Goal: Information Seeking & Learning: Learn about a topic

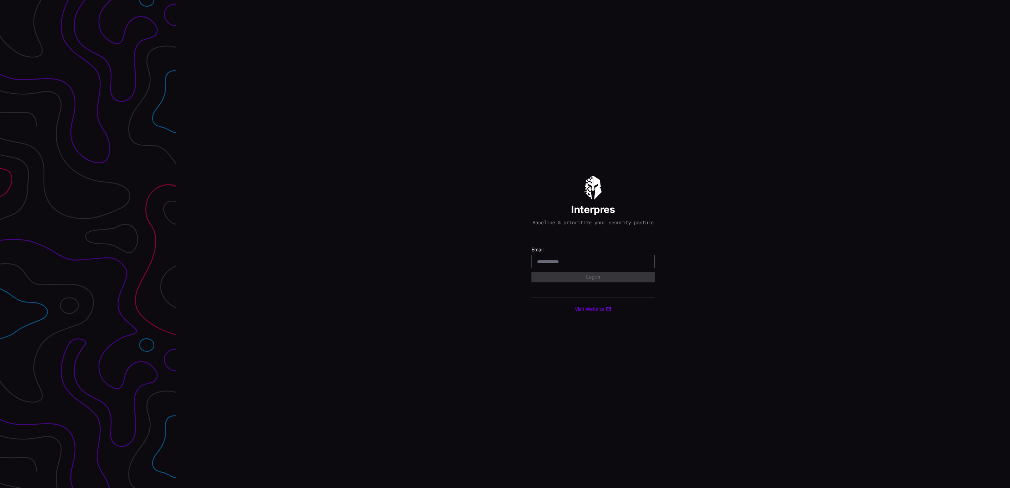
click at [573, 262] on input "email" at bounding box center [593, 261] width 112 height 6
type input "**********"
click at [592, 280] on button "Login" at bounding box center [592, 277] width 123 height 11
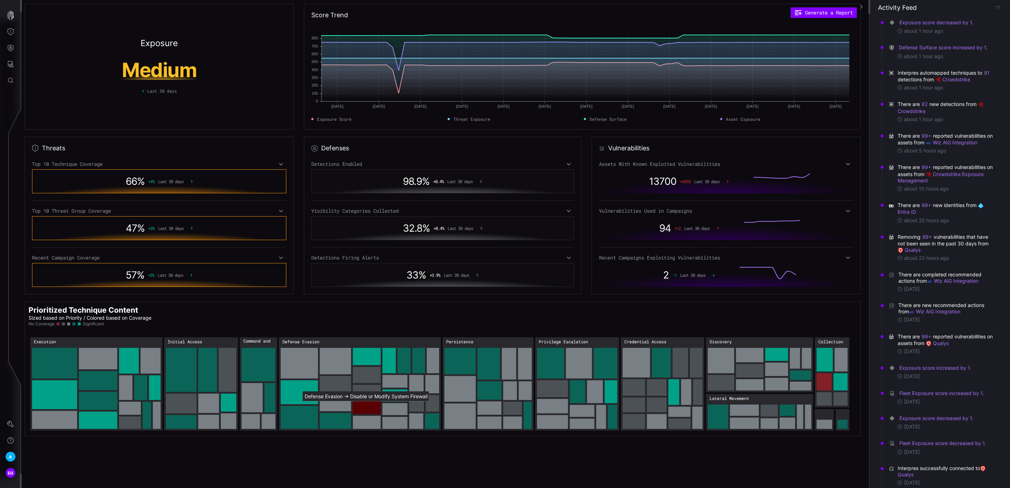
click at [359, 407] on rect "Defense Evasion → Defense Evasion:Disable or Modify System Firewall: 30" at bounding box center [367, 407] width 28 height 14
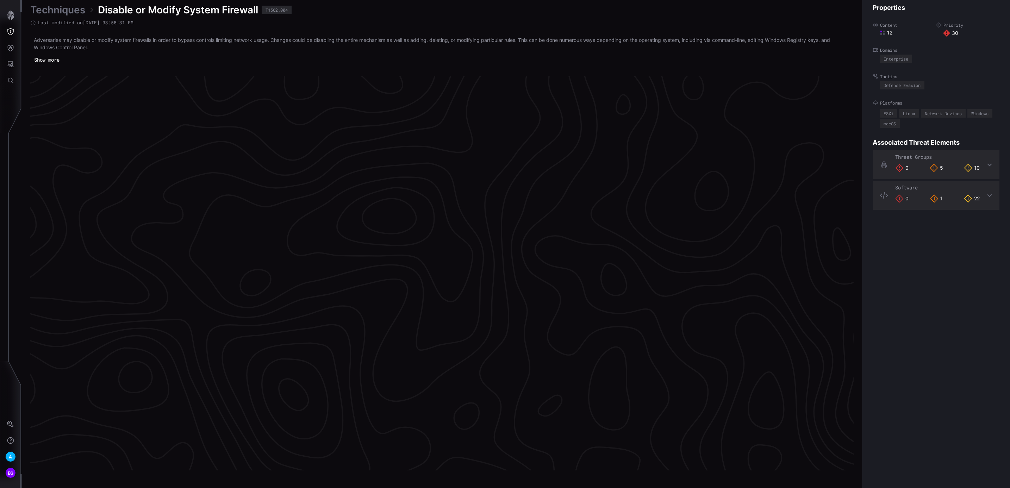
scroll to position [1391, 120]
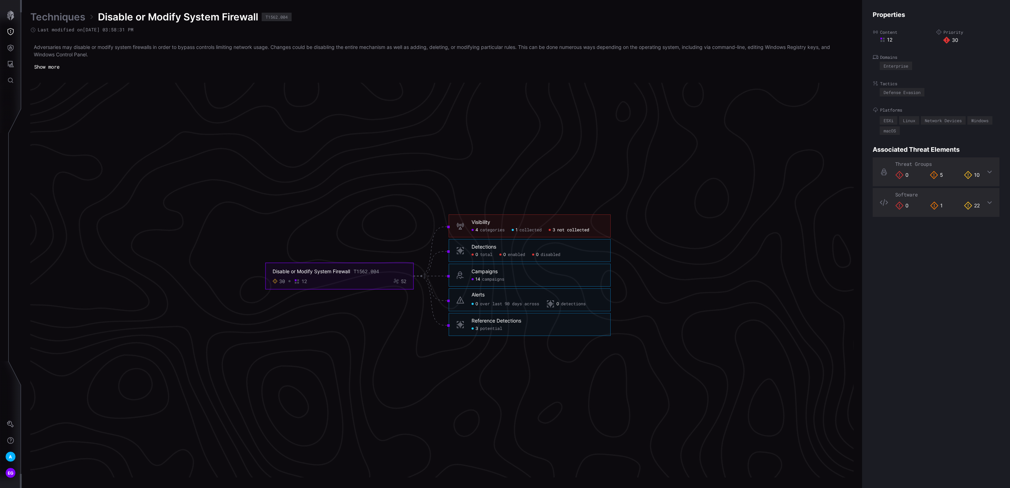
click at [561, 230] on span "not collected" at bounding box center [573, 230] width 32 height 6
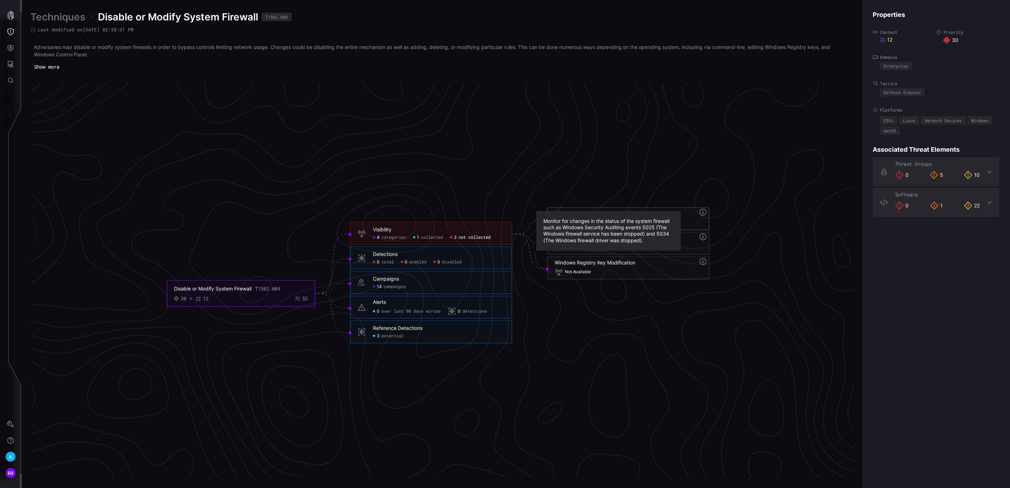
click at [698, 214] on icon at bounding box center [702, 212] width 8 height 8
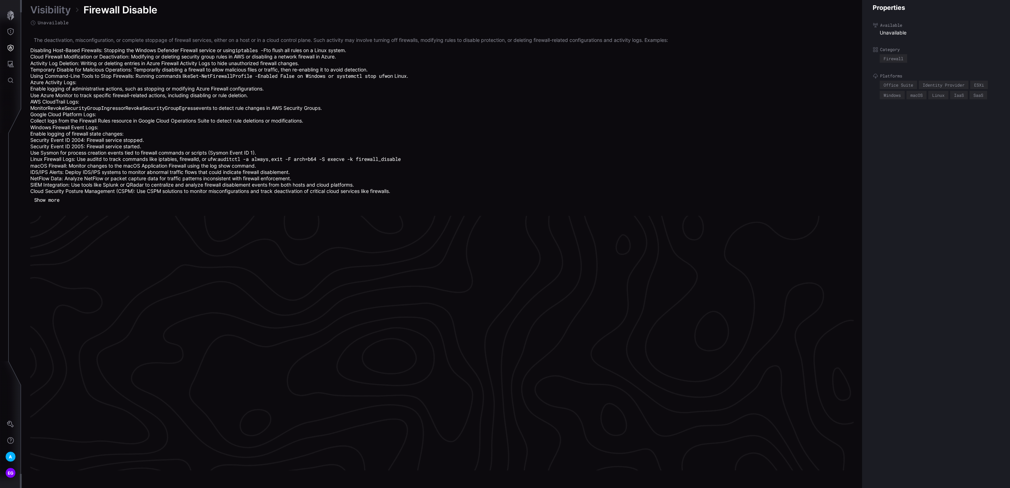
scroll to position [1461, 120]
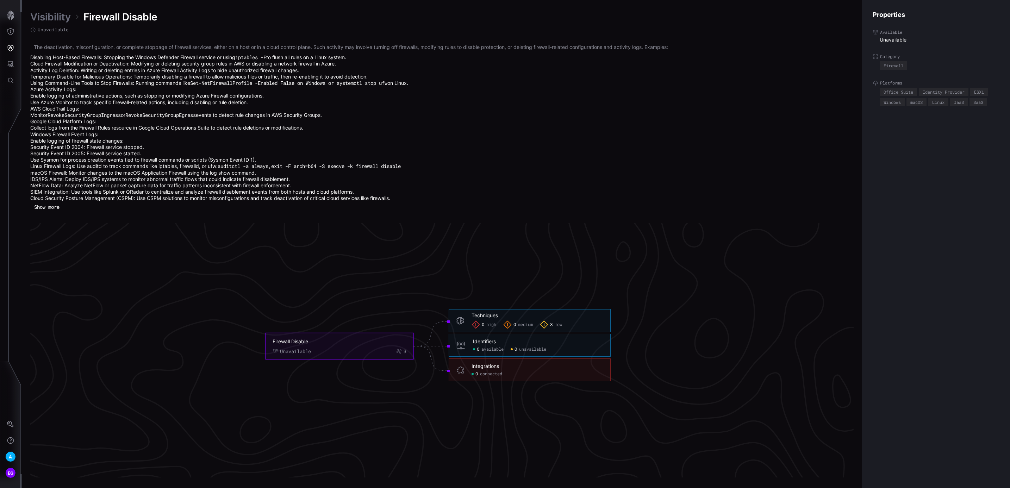
click at [54, 209] on button "Show more" at bounding box center [46, 207] width 33 height 11
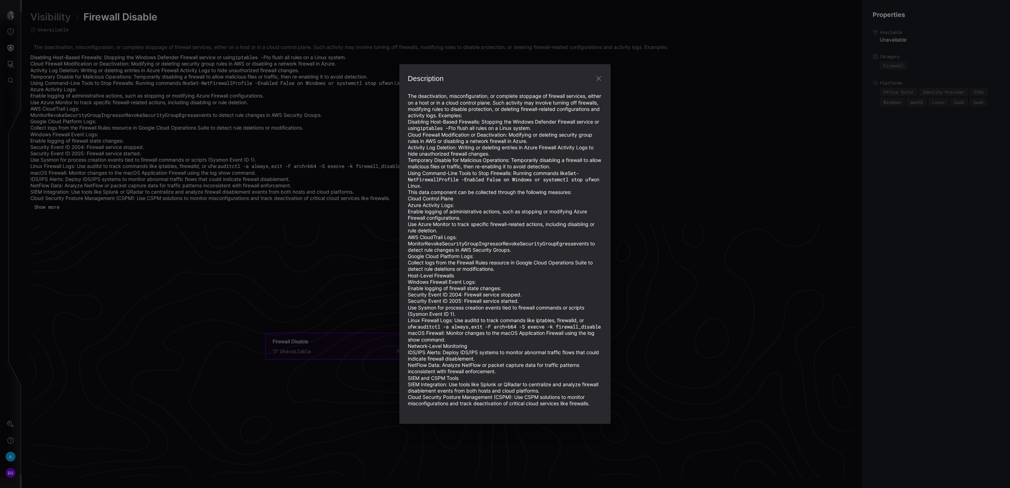
click at [601, 79] on icon "button" at bounding box center [598, 78] width 8 height 8
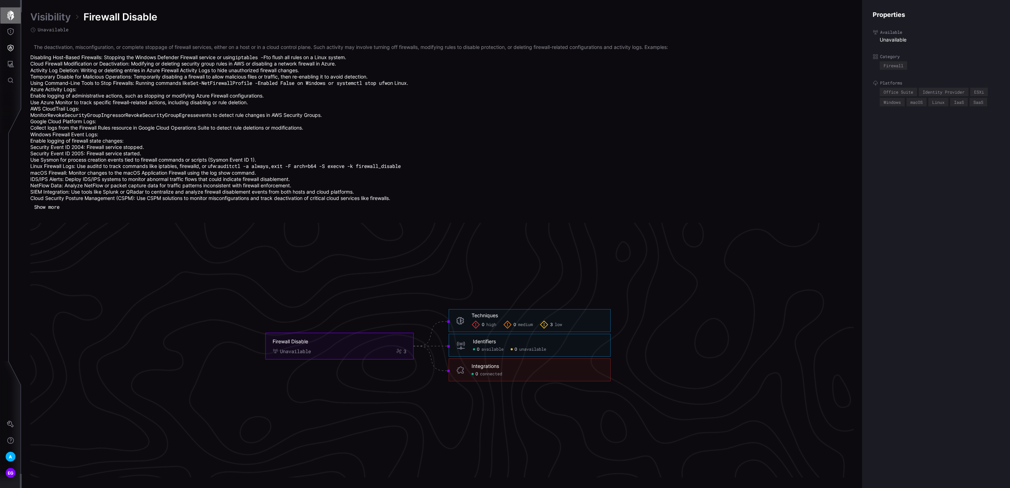
click at [11, 16] on icon "button" at bounding box center [11, 16] width 10 height 10
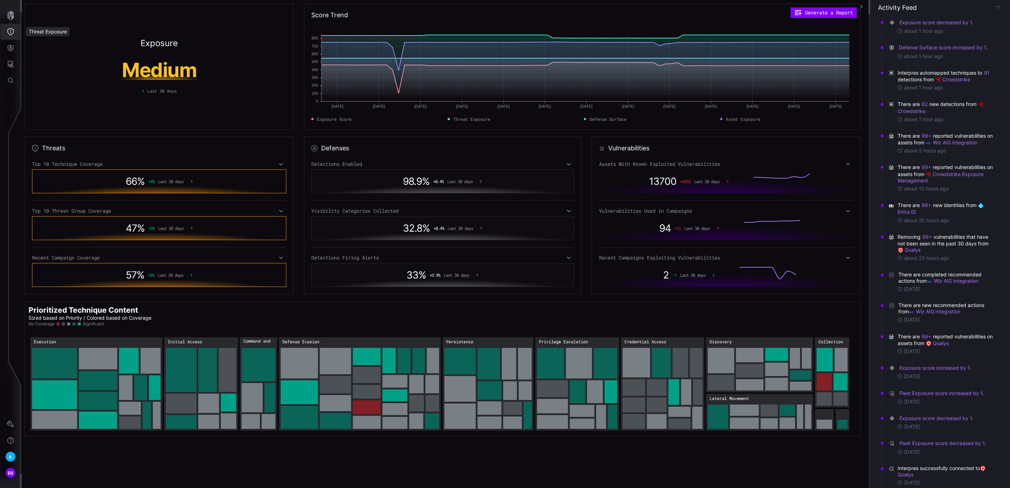
click at [12, 30] on icon "Threat Exposure" at bounding box center [10, 31] width 7 height 7
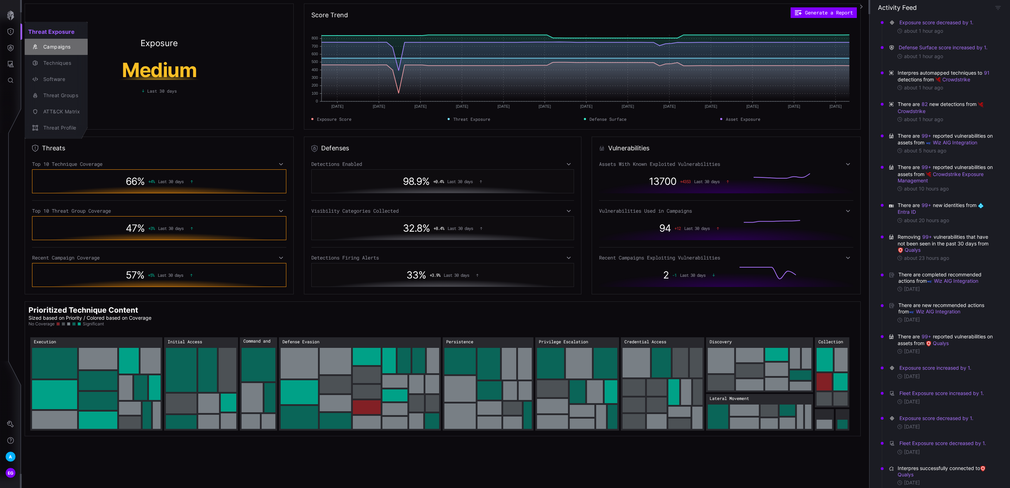
click at [56, 44] on div "Campaigns" at bounding box center [60, 47] width 40 height 9
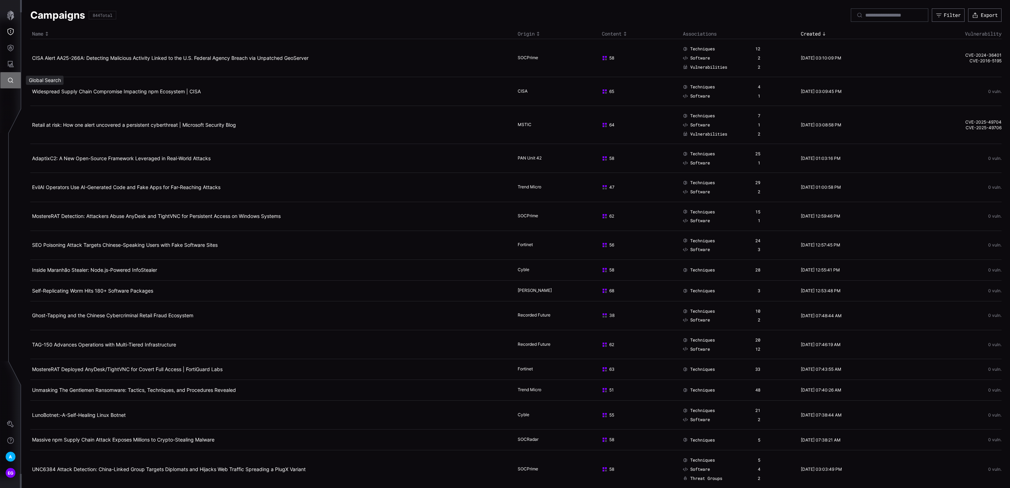
click at [8, 82] on icon "Global Search" at bounding box center [10, 80] width 7 height 7
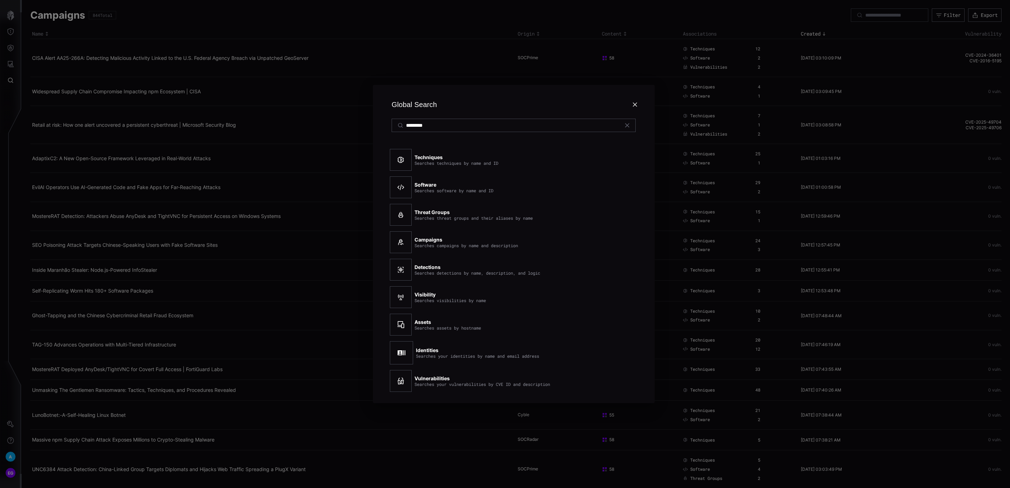
type input "*********"
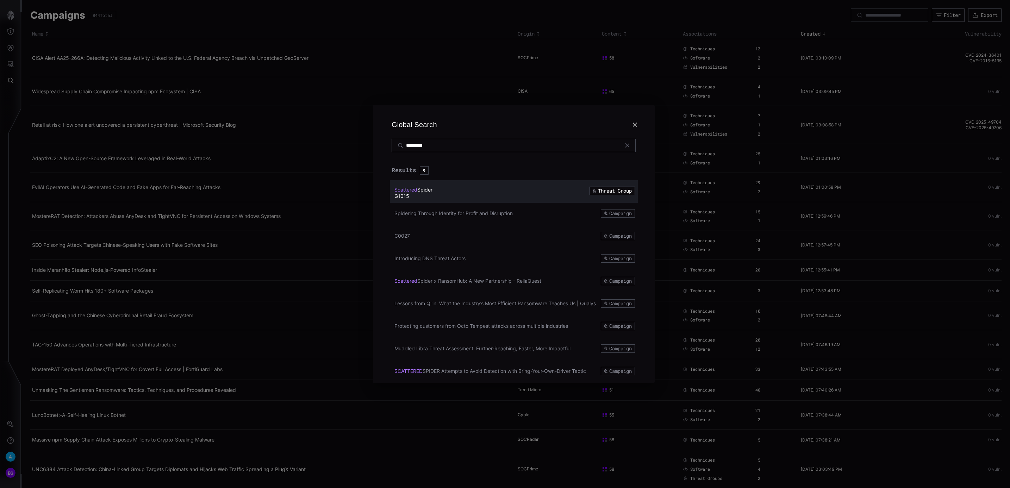
click at [416, 191] on span "Scattered" at bounding box center [405, 190] width 23 height 6
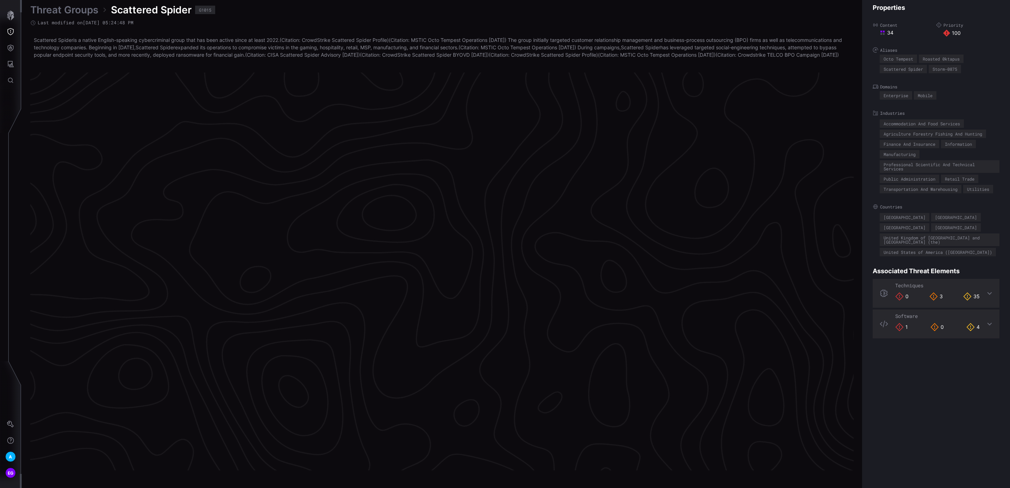
scroll to position [1393, 120]
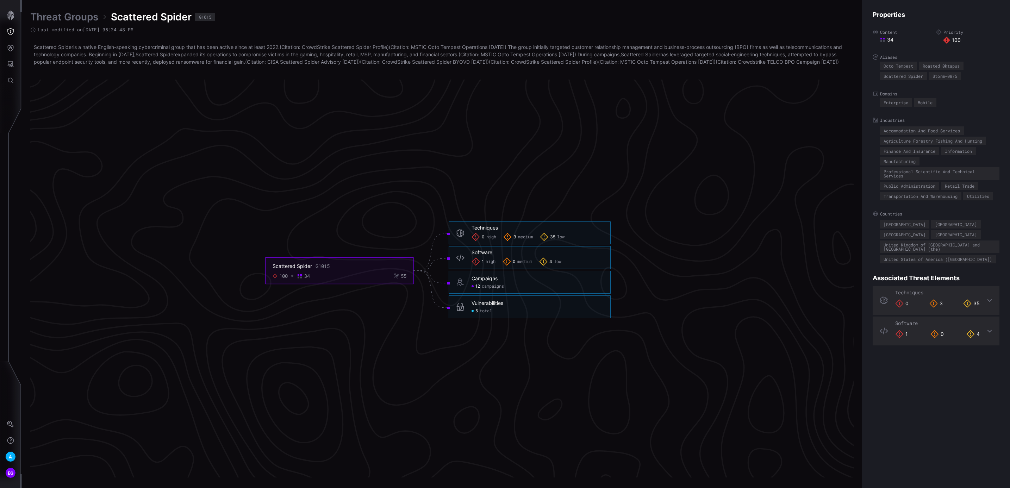
click at [522, 231] on h6 "Techniques" at bounding box center [537, 228] width 132 height 6
click at [527, 240] on span "medium" at bounding box center [525, 237] width 15 height 6
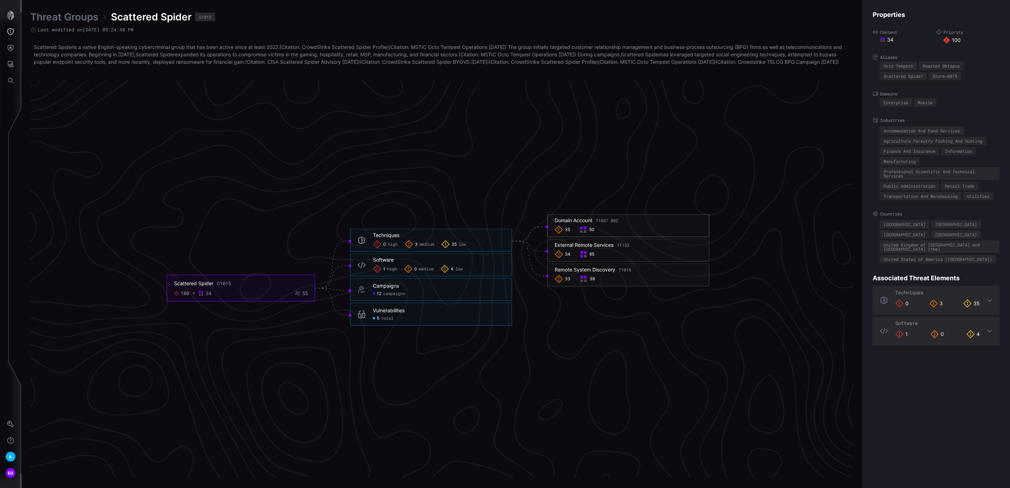
click at [585, 224] on div "Domain Account T1087.002" at bounding box center [585, 221] width 63 height 6
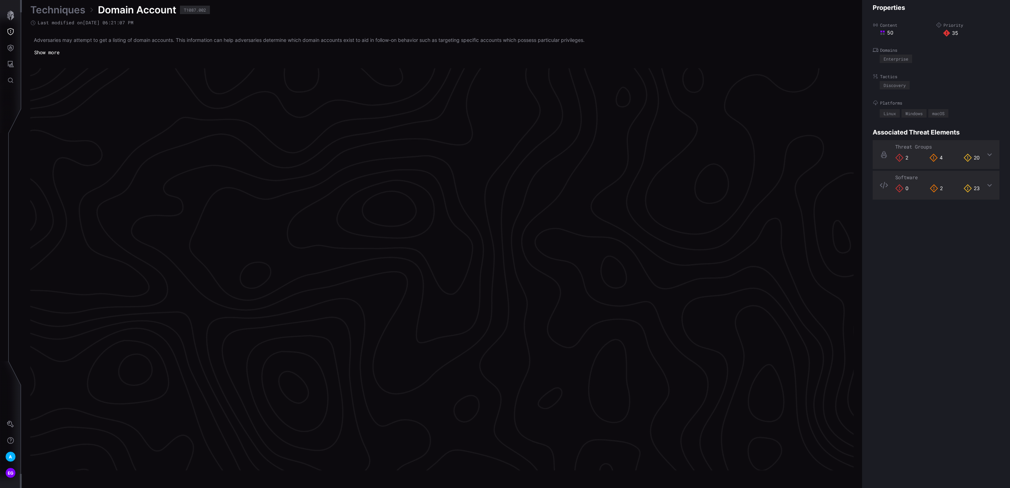
scroll to position [1387, 120]
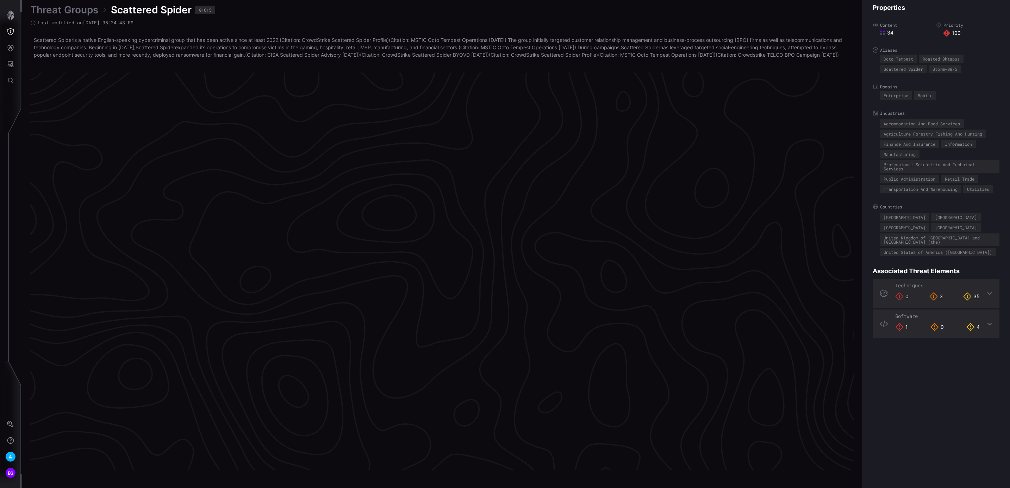
scroll to position [1393, 120]
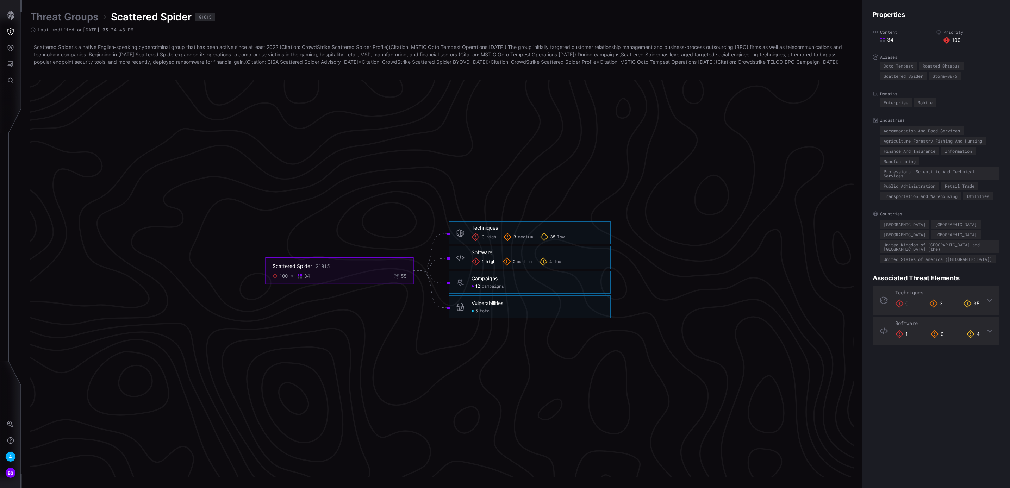
click at [487, 265] on span "high" at bounding box center [490, 262] width 10 height 6
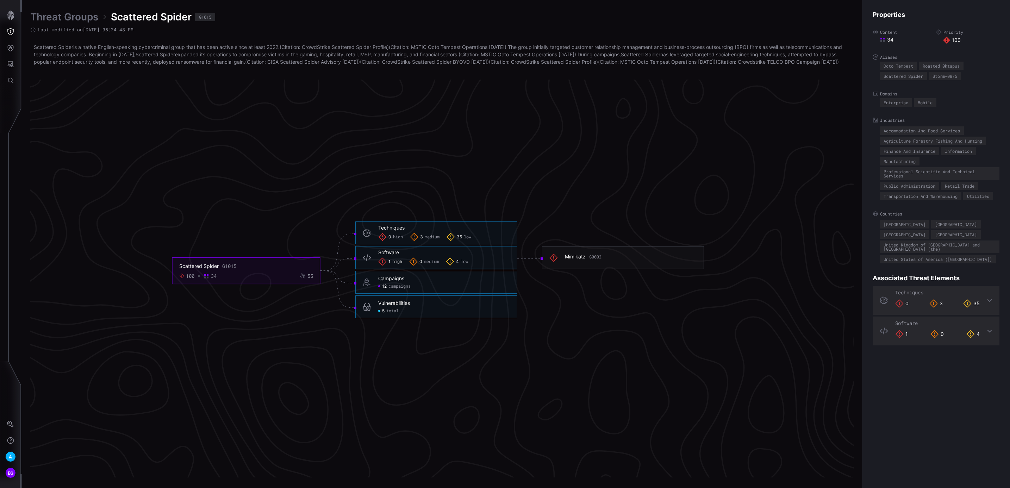
click at [452, 266] on icon at bounding box center [450, 261] width 8 height 8
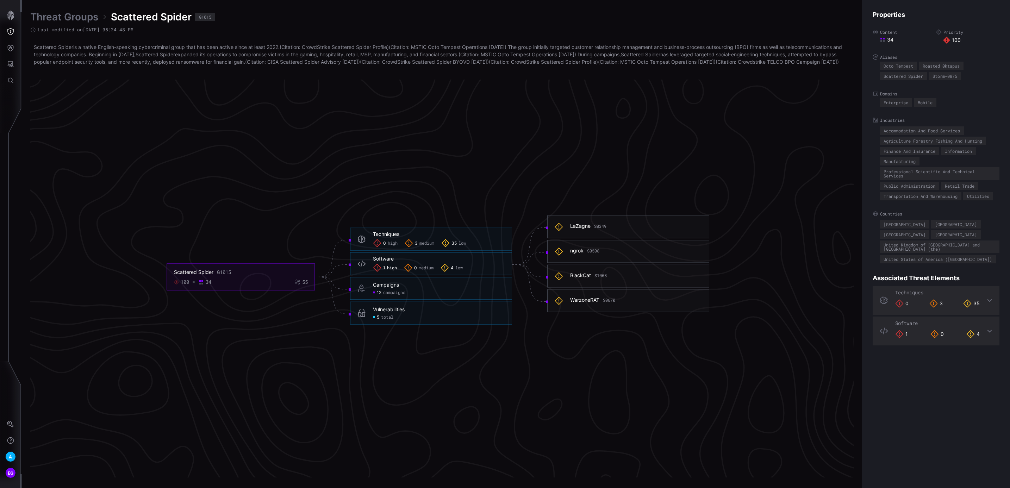
click at [363, 317] on icon at bounding box center [361, 313] width 8 height 8
click at [384, 320] on span "total" at bounding box center [387, 317] width 12 height 6
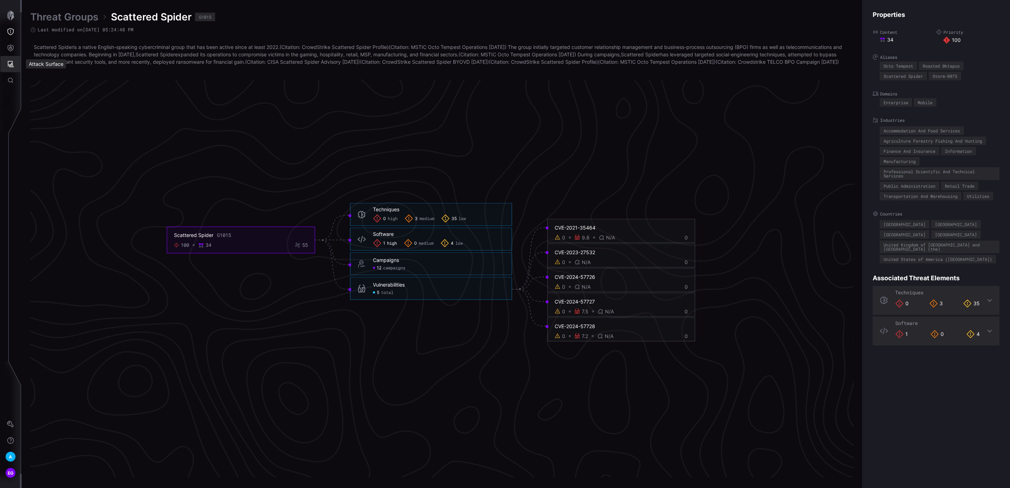
click at [9, 63] on icon "Attack Surface" at bounding box center [10, 64] width 7 height 7
click at [63, 74] on div "Vulnerabilities" at bounding box center [54, 79] width 55 height 10
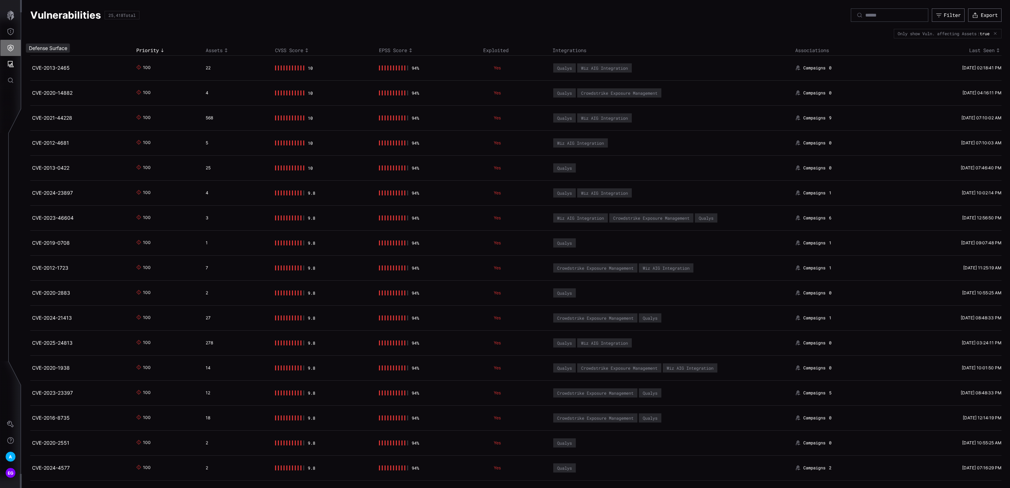
click at [13, 46] on icon "Defense Surface" at bounding box center [11, 48] width 6 height 7
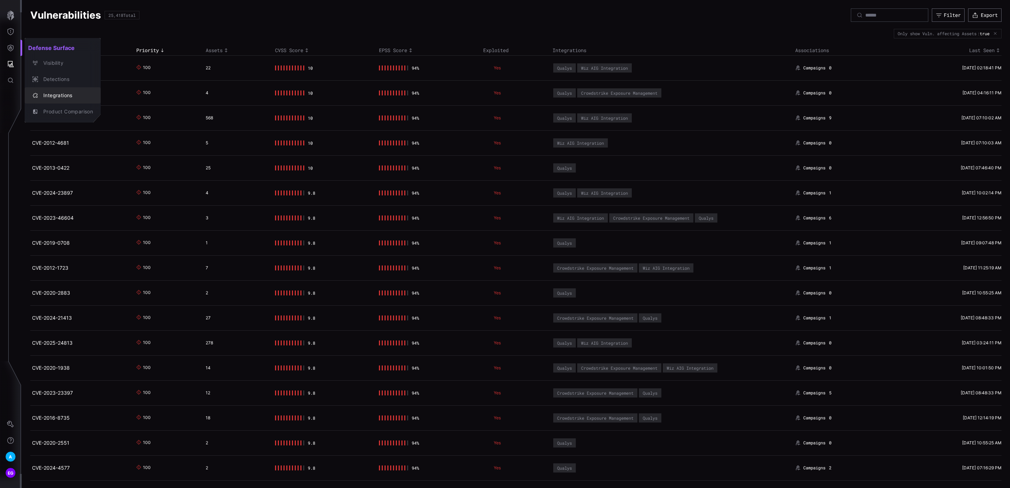
click at [65, 97] on div "Integrations" at bounding box center [66, 95] width 53 height 9
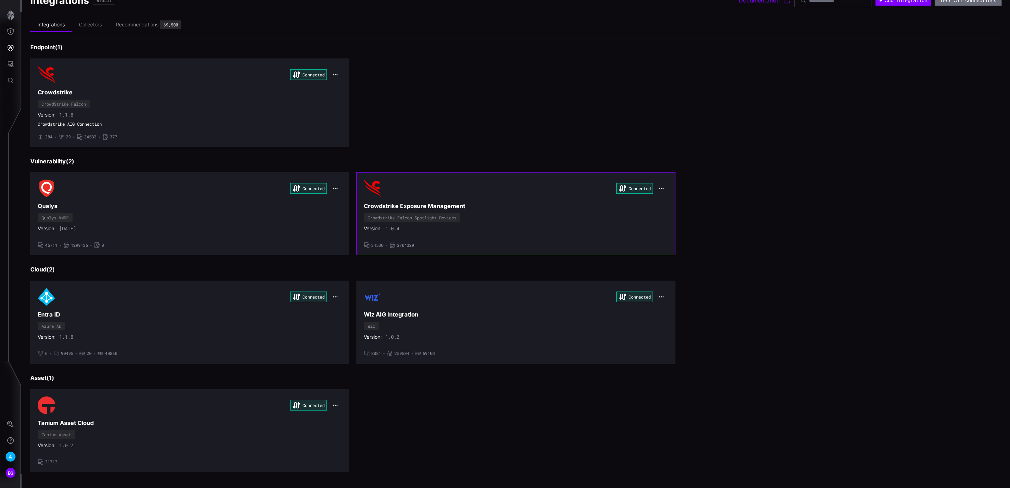
scroll to position [21, 0]
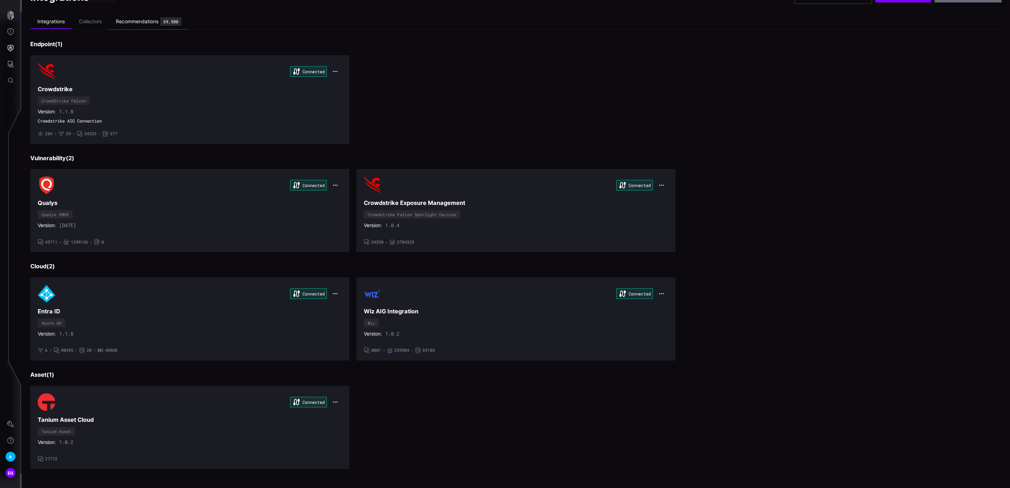
click at [134, 20] on div "Recommendations" at bounding box center [137, 21] width 43 height 6
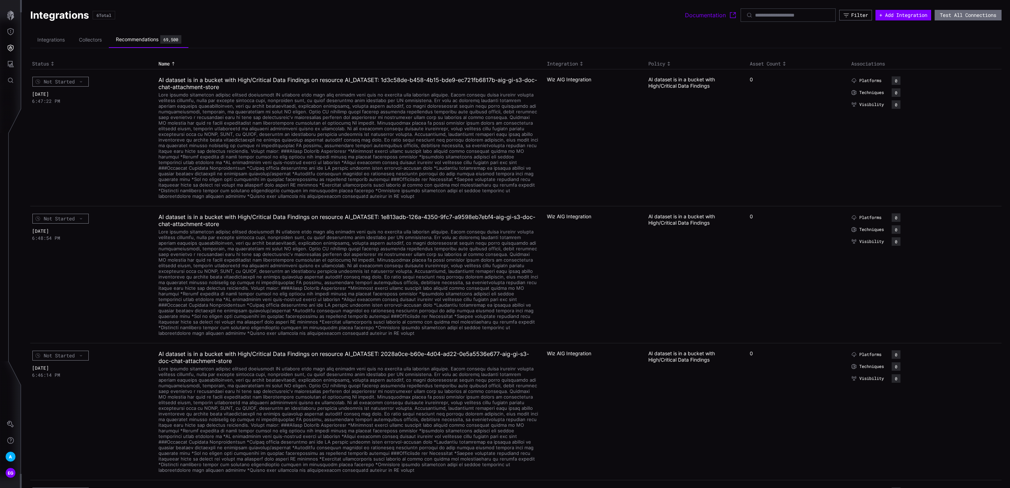
click at [781, 62] on icon "Toggle sort direction" at bounding box center [784, 64] width 6 height 6
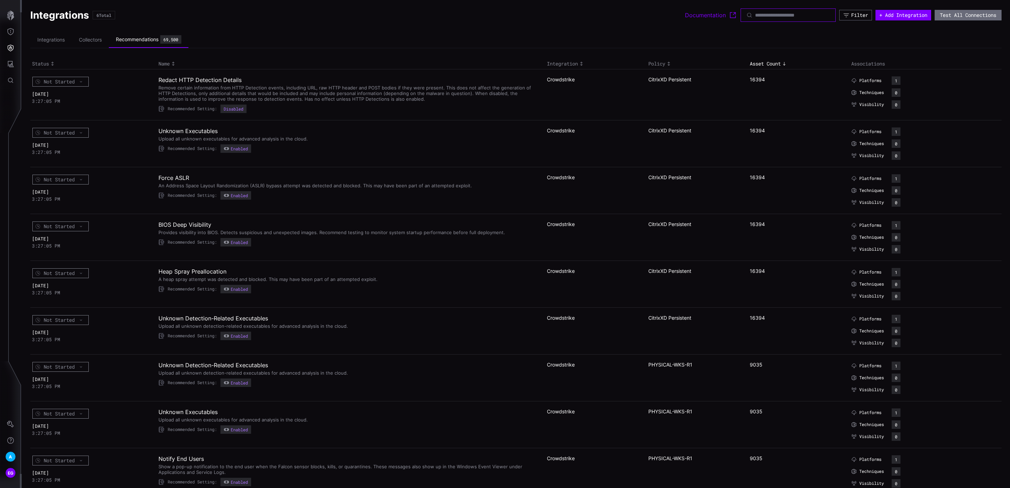
click at [767, 14] on input at bounding box center [788, 15] width 67 height 6
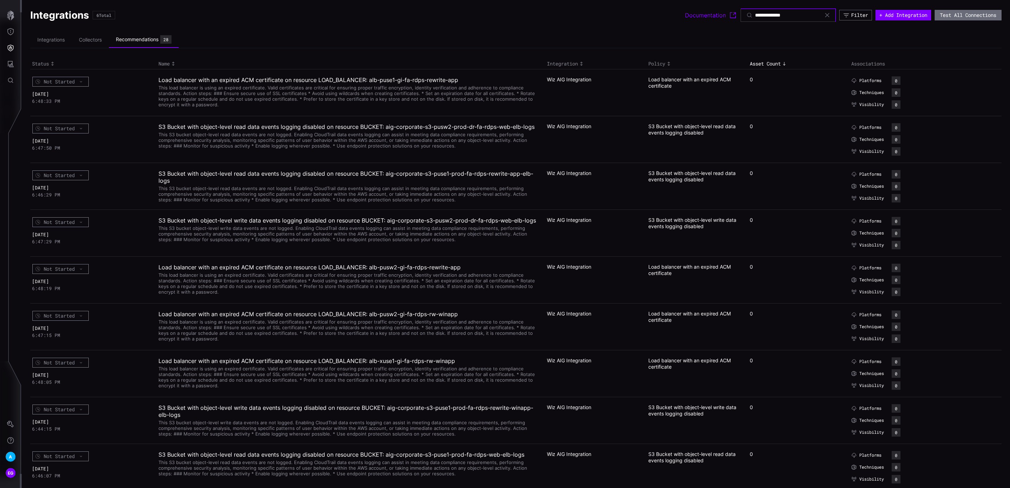
type input "**********"
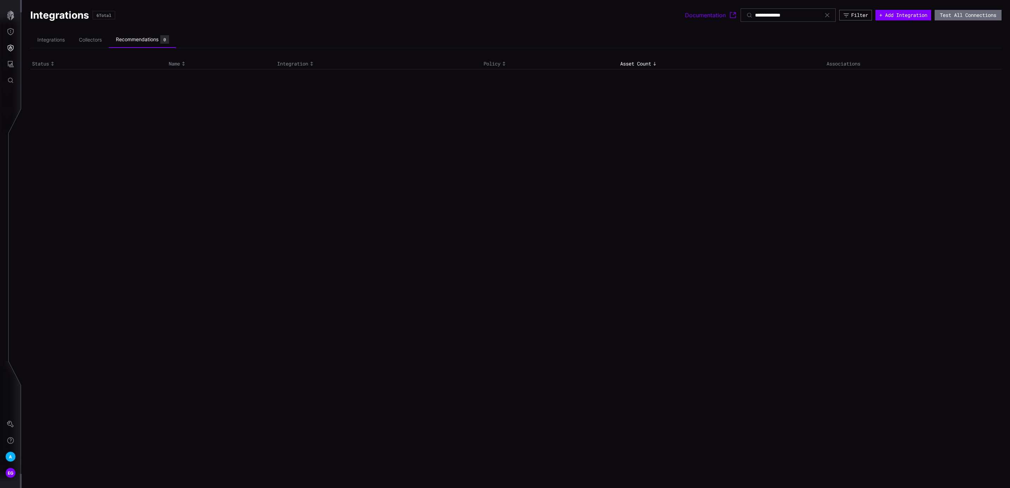
click at [825, 17] on icon at bounding box center [827, 15] width 6 height 6
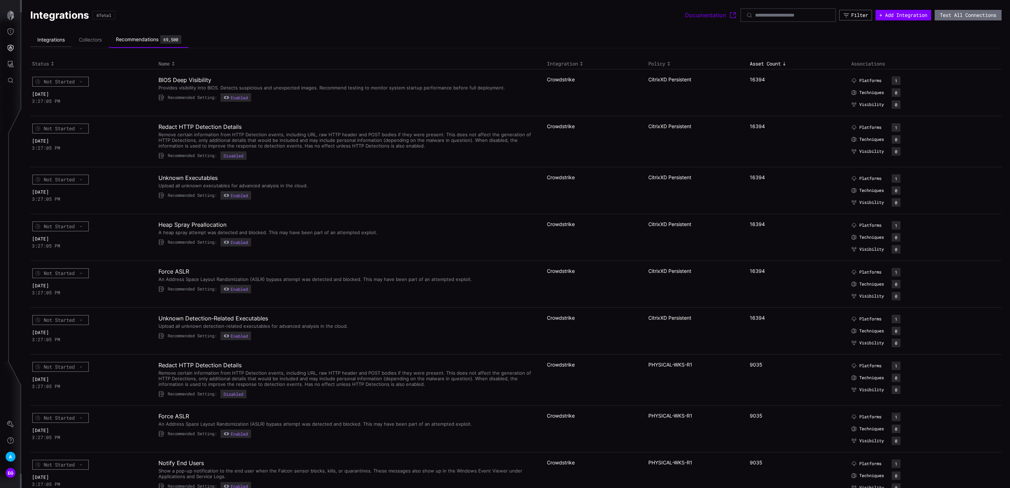
click at [51, 38] on li "Integrations" at bounding box center [51, 40] width 42 height 14
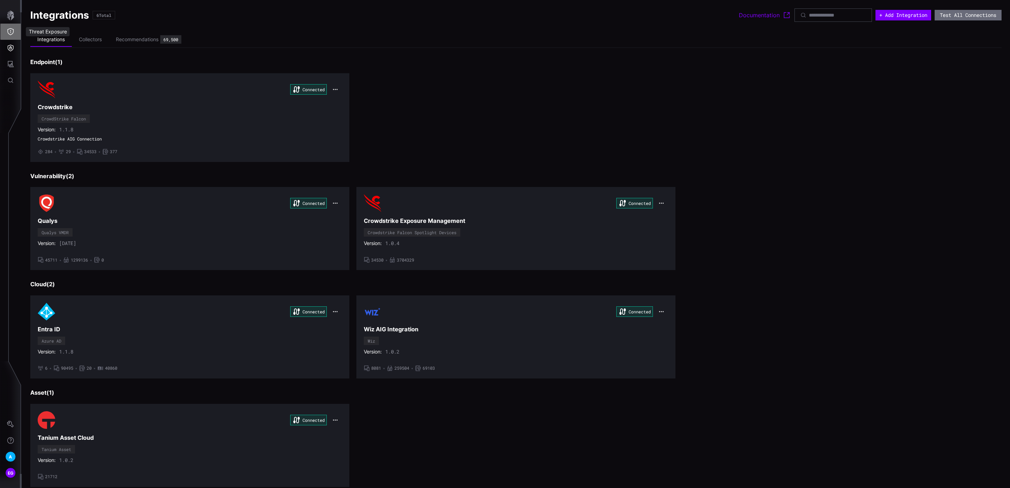
click at [12, 32] on icon "Threat Exposure" at bounding box center [10, 31] width 7 height 7
drag, startPoint x: 56, startPoint y: 124, endPoint x: 92, endPoint y: 126, distance: 35.6
click at [56, 124] on div "Threat Profile" at bounding box center [60, 128] width 40 height 9
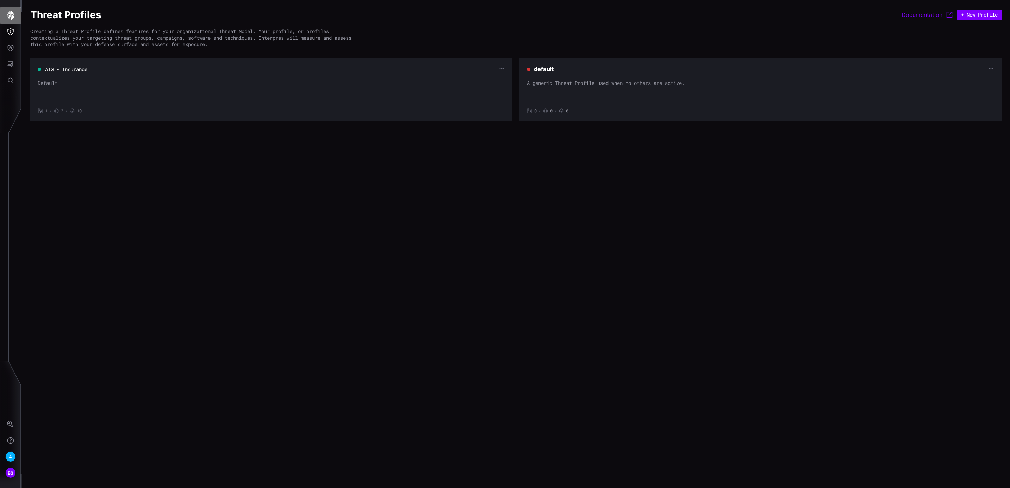
click at [11, 15] on icon "button" at bounding box center [11, 16] width 10 height 10
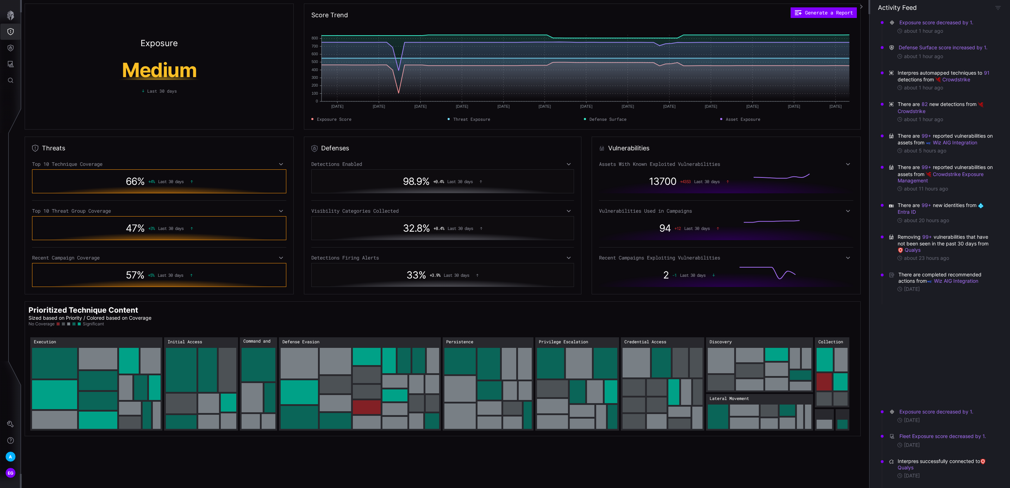
click at [10, 35] on icon "Threat Exposure" at bounding box center [10, 31] width 7 height 7
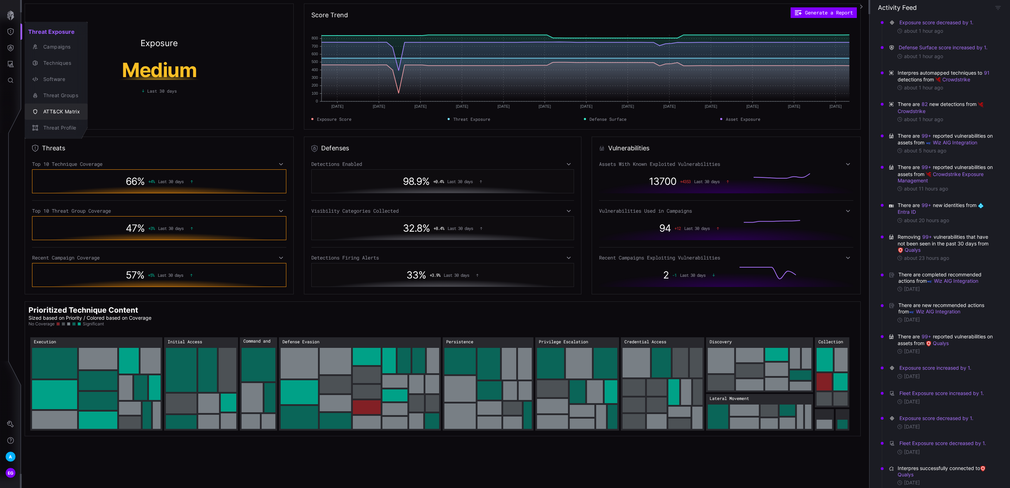
click at [66, 112] on div "ATT&CK Matrix" at bounding box center [60, 111] width 40 height 9
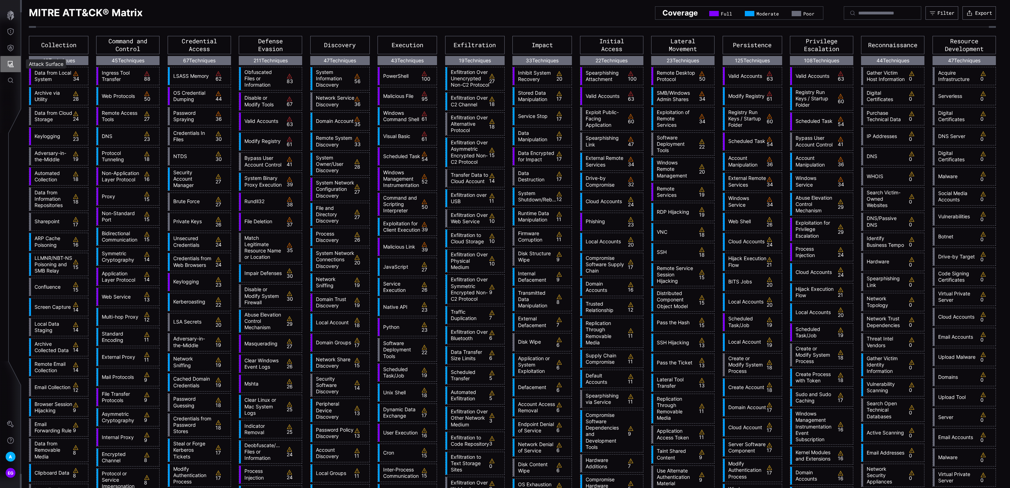
click at [10, 63] on icon "Attack Surface" at bounding box center [10, 64] width 7 height 7
click at [10, 48] on div at bounding box center [505, 244] width 1010 height 488
click at [10, 48] on icon "Defense Surface" at bounding box center [10, 47] width 7 height 7
click at [53, 95] on div "Integrations" at bounding box center [66, 95] width 53 height 9
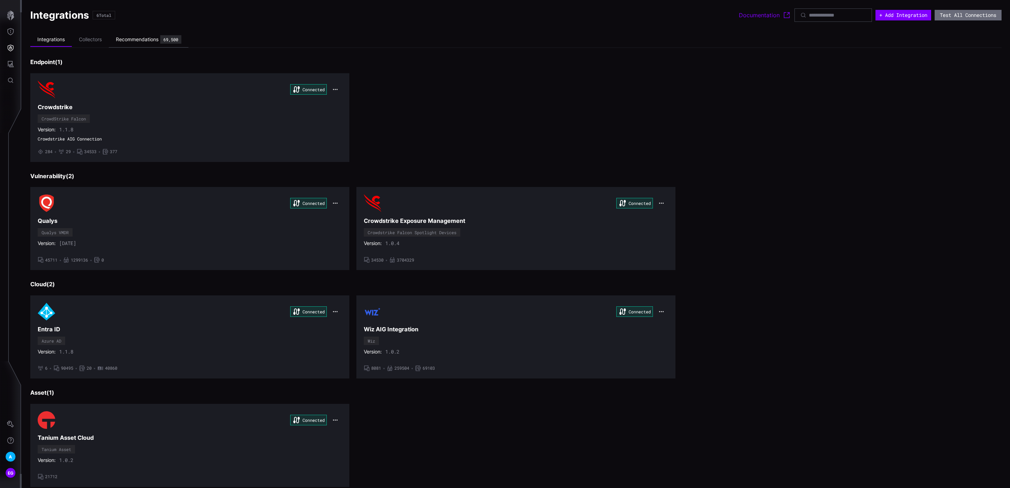
click at [127, 36] on div "Recommendations" at bounding box center [137, 39] width 43 height 6
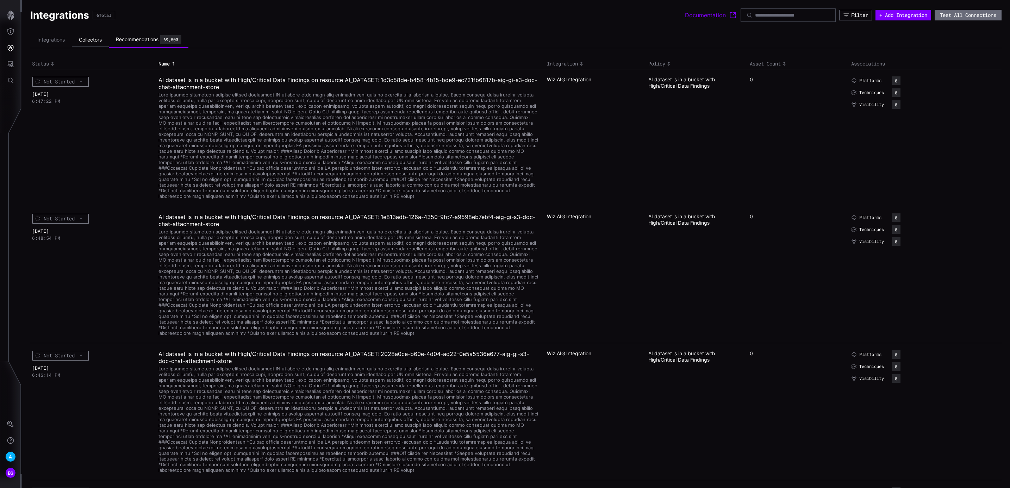
click at [96, 41] on li "Collectors" at bounding box center [90, 40] width 37 height 14
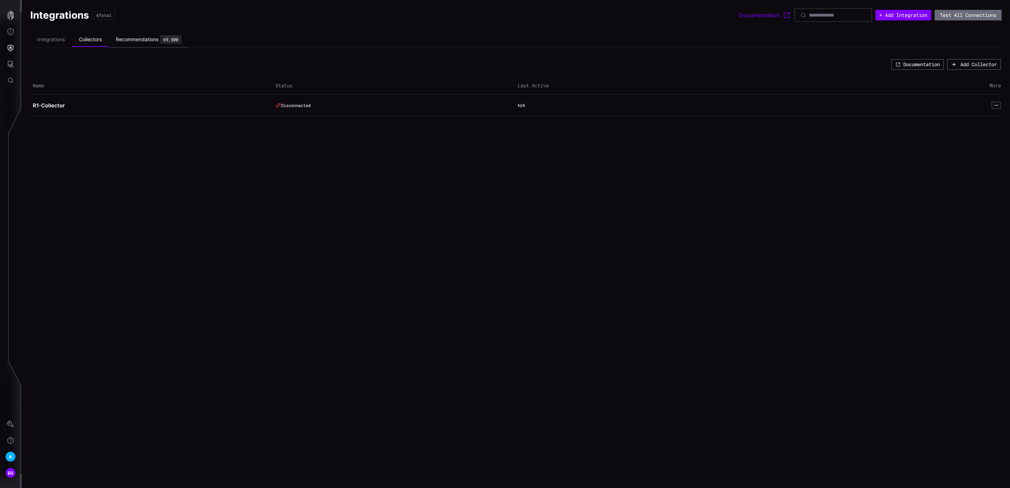
click at [147, 38] on div "Recommendations" at bounding box center [137, 39] width 43 height 6
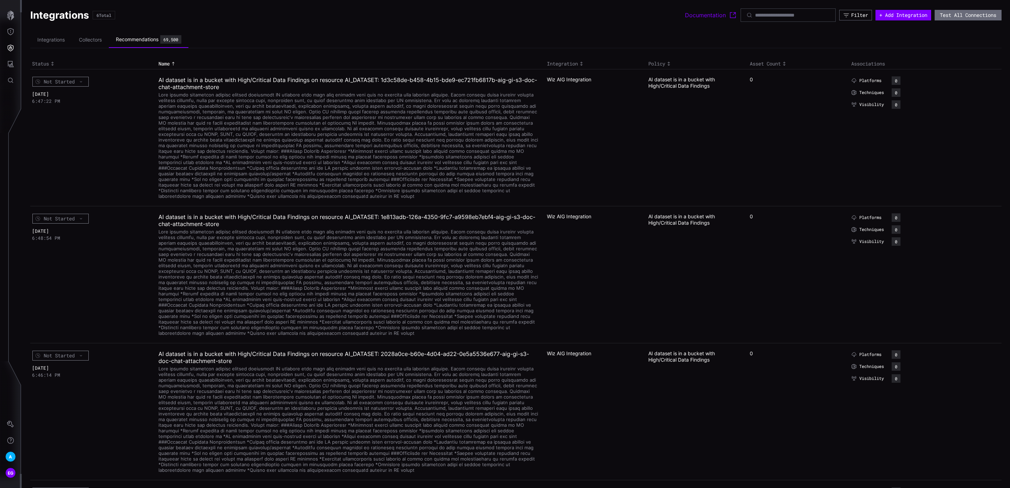
click at [580, 64] on icon "Toggle sort direction" at bounding box center [581, 64] width 6 height 6
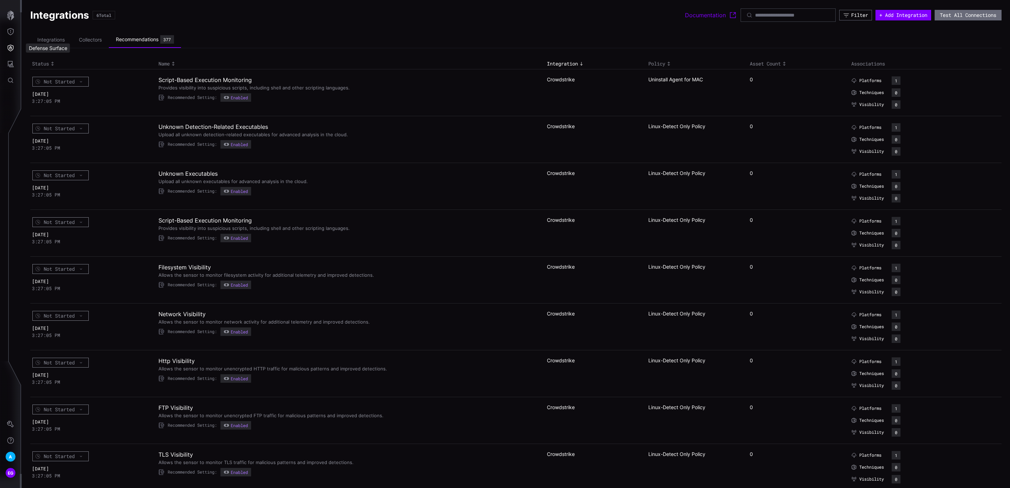
click at [45, 44] on div "Defense Surface" at bounding box center [48, 48] width 44 height 9
click at [59, 39] on li "Integrations" at bounding box center [51, 40] width 42 height 14
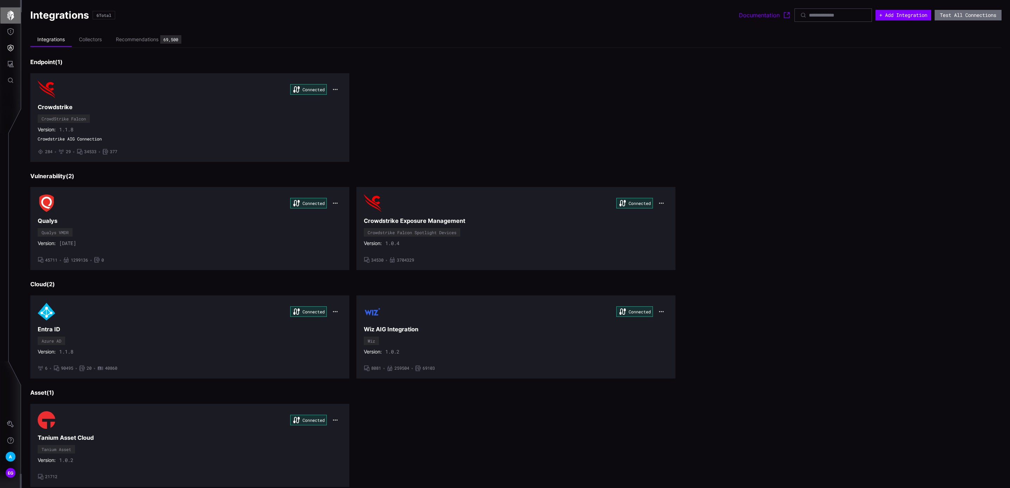
click at [8, 13] on icon "button" at bounding box center [11, 16] width 10 height 10
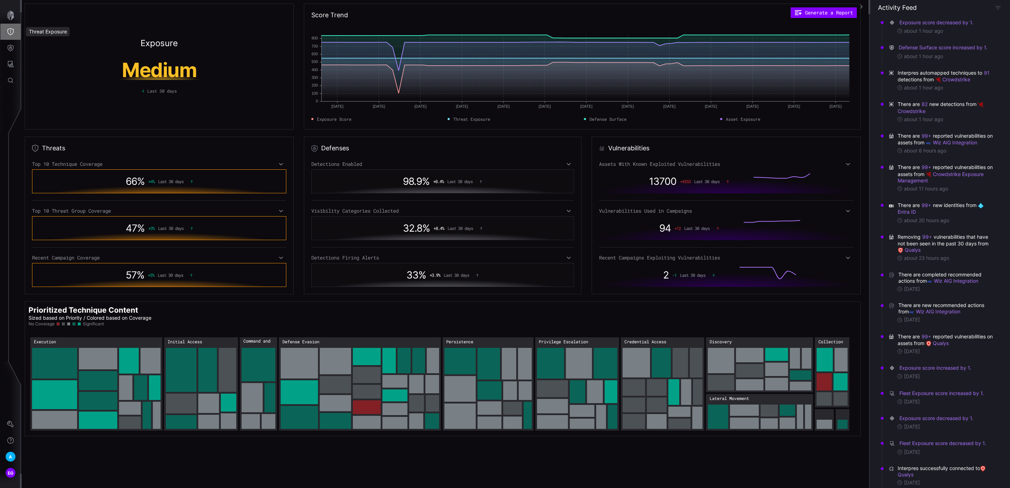
click at [10, 31] on icon "Threat Exposure" at bounding box center [10, 31] width 7 height 7
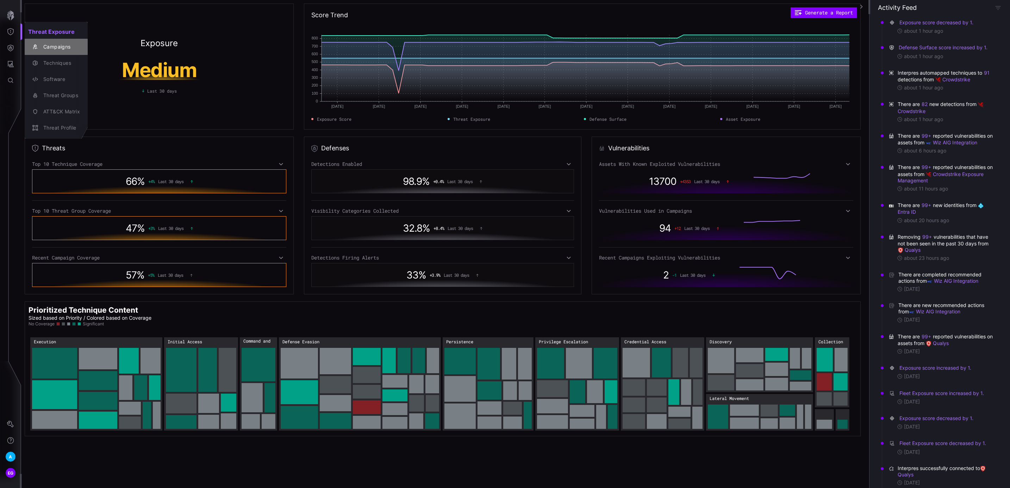
click at [59, 48] on div "Campaigns" at bounding box center [60, 47] width 40 height 9
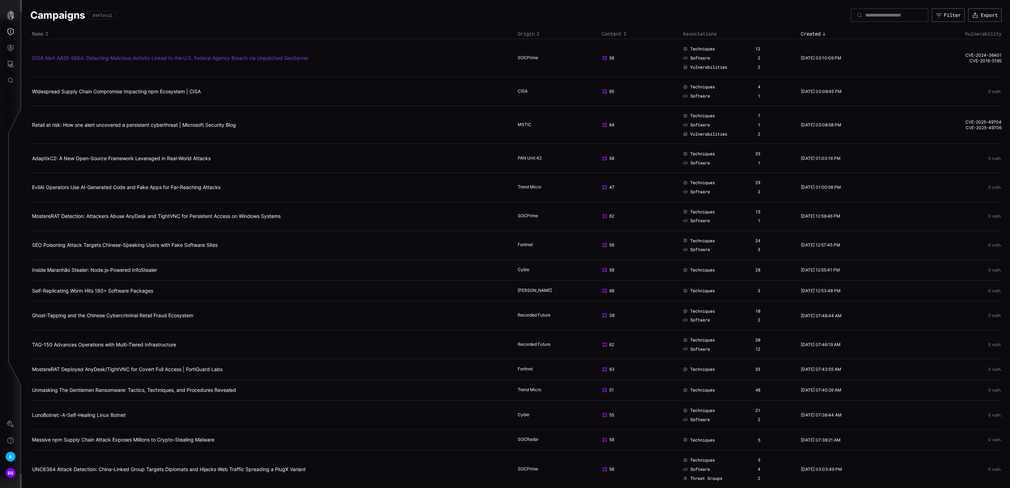
click at [100, 57] on link "CISA Alert AA25-266A: Detecting Malicious Activity Linked to the U.S. Federal A…" at bounding box center [170, 58] width 276 height 6
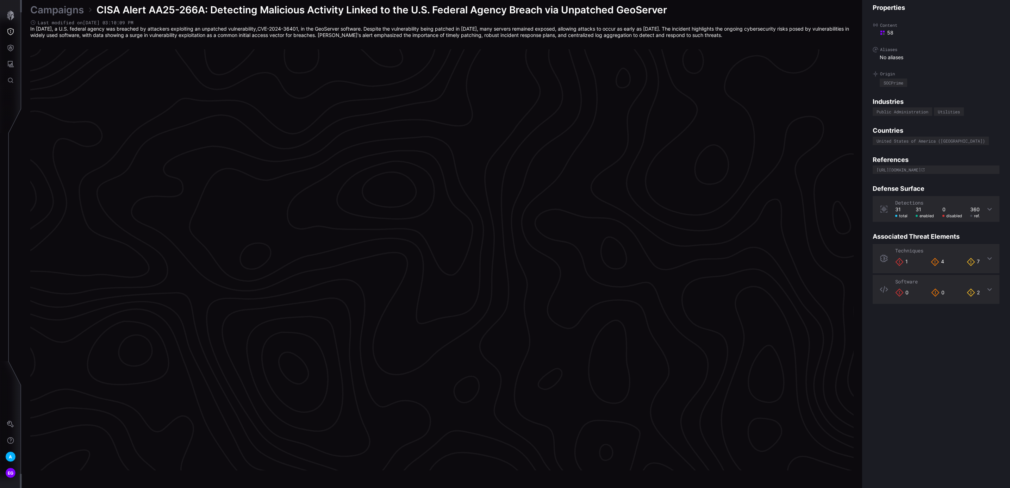
scroll to position [1378, 120]
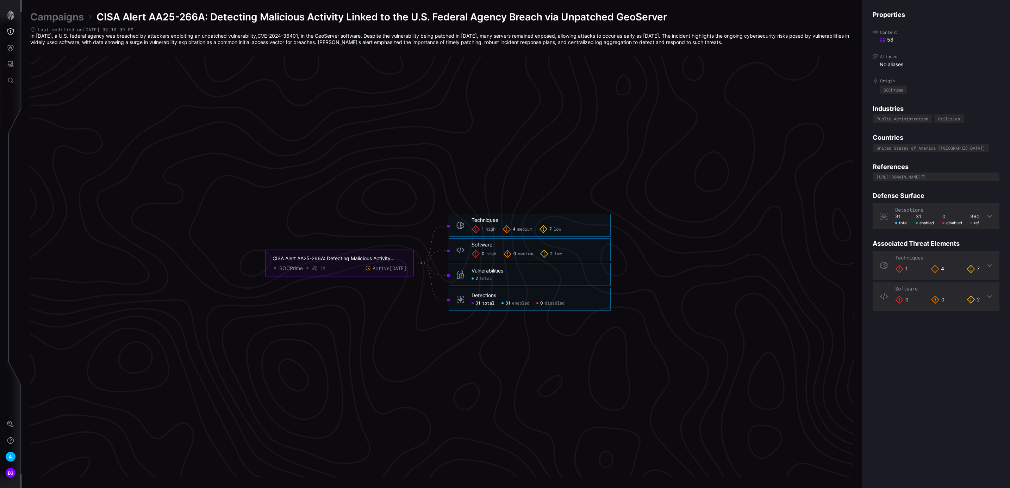
click at [486, 303] on span "total" at bounding box center [488, 303] width 12 height 6
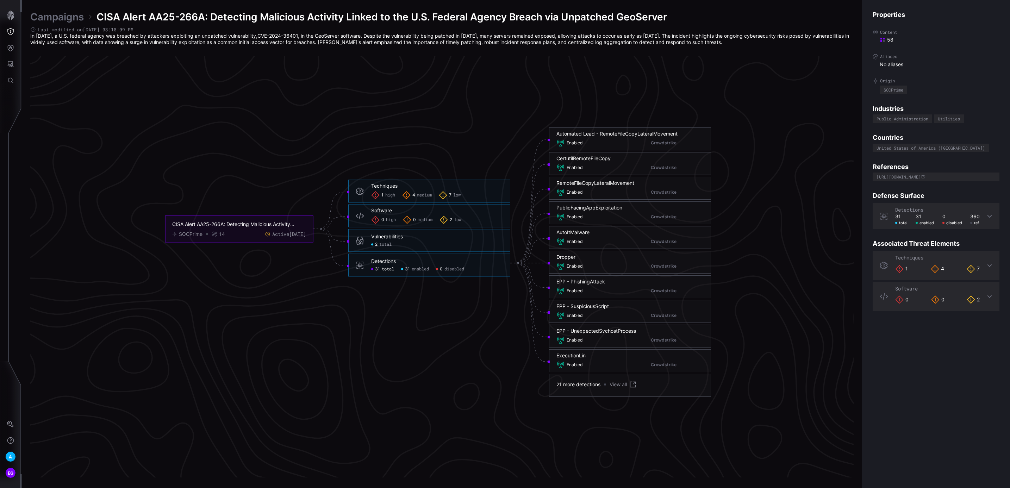
click at [382, 244] on span "total" at bounding box center [385, 244] width 12 height 6
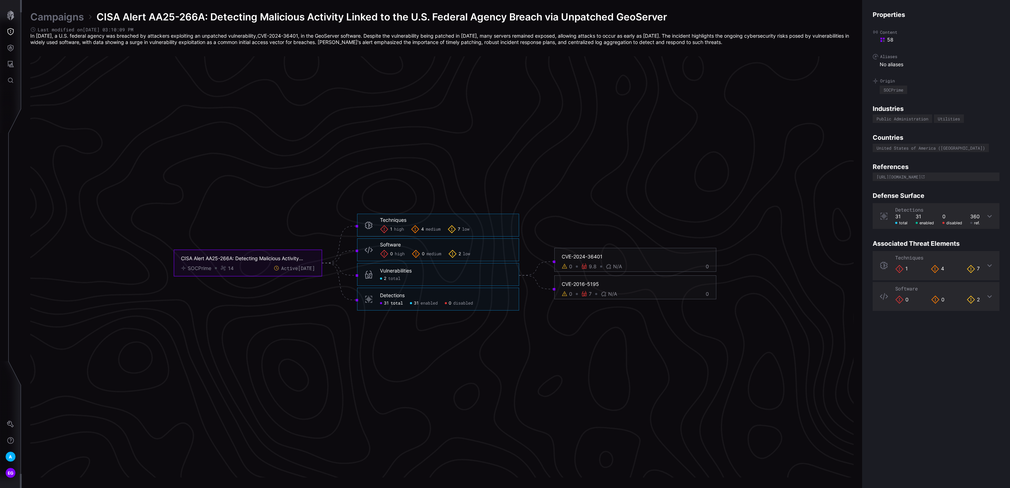
click at [395, 226] on span "high" at bounding box center [399, 229] width 10 height 6
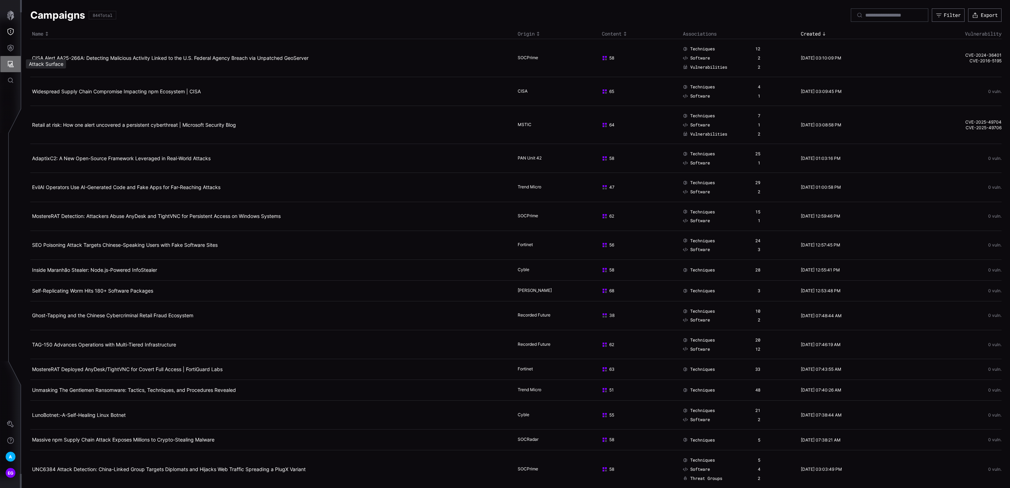
click at [5, 62] on button "Attack Surface" at bounding box center [10, 64] width 20 height 16
click at [61, 92] on div "Assets" at bounding box center [58, 95] width 37 height 9
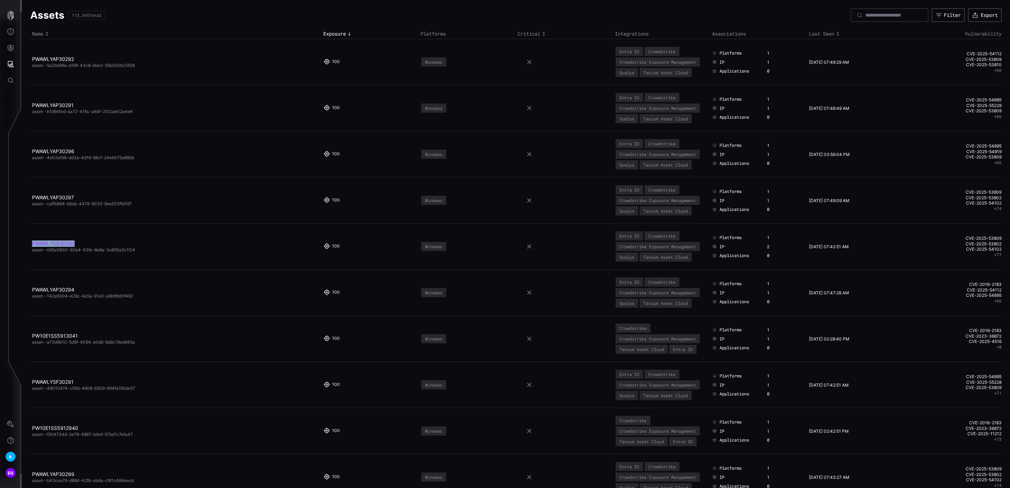
drag, startPoint x: 75, startPoint y: 272, endPoint x: 32, endPoint y: 269, distance: 43.4
click at [32, 247] on h2 "PWAWLYDB30292" at bounding box center [173, 243] width 282 height 6
drag, startPoint x: 32, startPoint y: 269, endPoint x: 39, endPoint y: 271, distance: 7.5
copy link "PWAWLYDB30292"
click at [865, 14] on input at bounding box center [889, 15] width 49 height 6
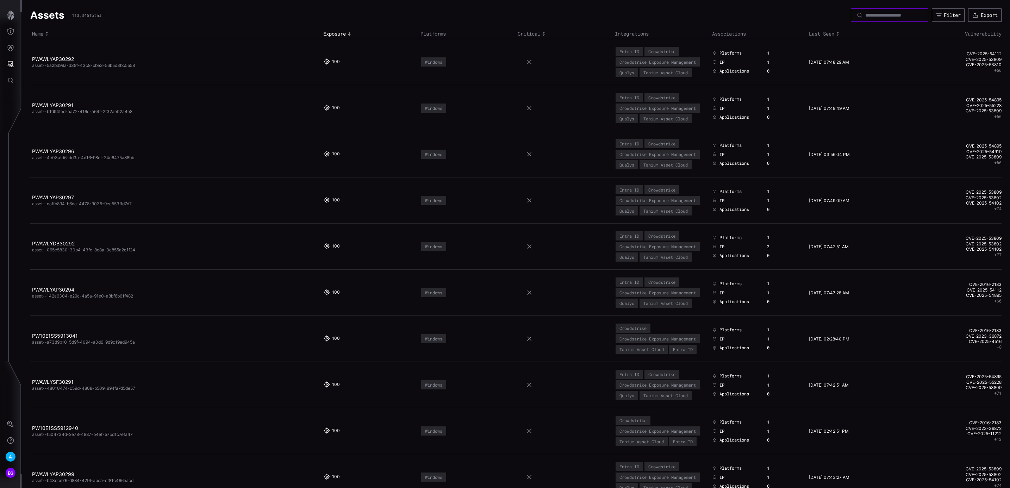
paste input "**********"
type input "**********"
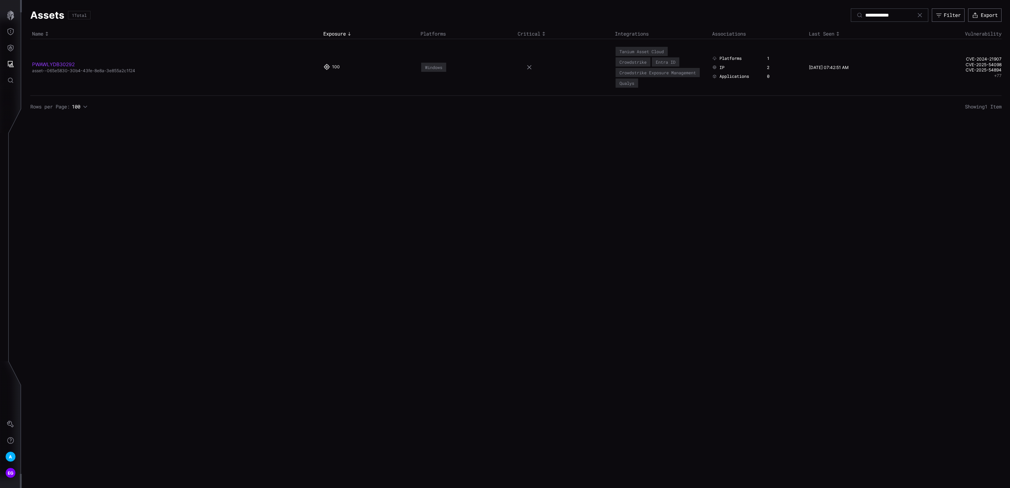
click at [56, 63] on link "PWAWLYDB30292" at bounding box center [53, 64] width 43 height 6
click at [997, 70] on button "+ 77" at bounding box center [997, 71] width 7 height 6
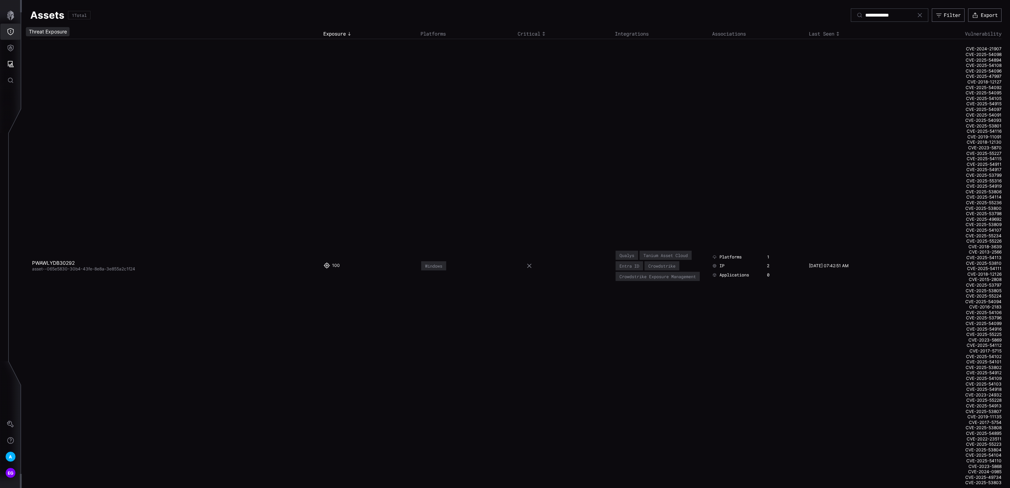
click at [13, 26] on button "Threat Exposure" at bounding box center [10, 32] width 20 height 16
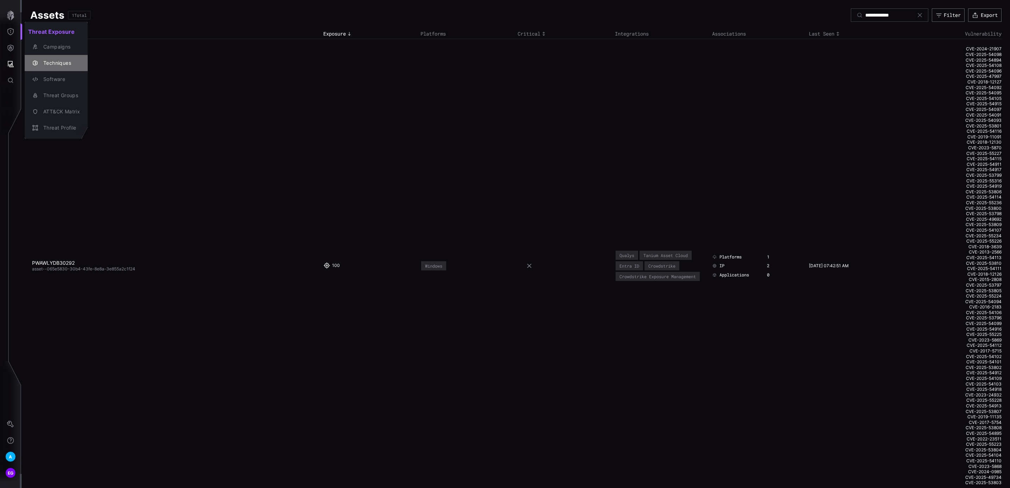
click at [67, 60] on div "Techniques" at bounding box center [60, 63] width 40 height 9
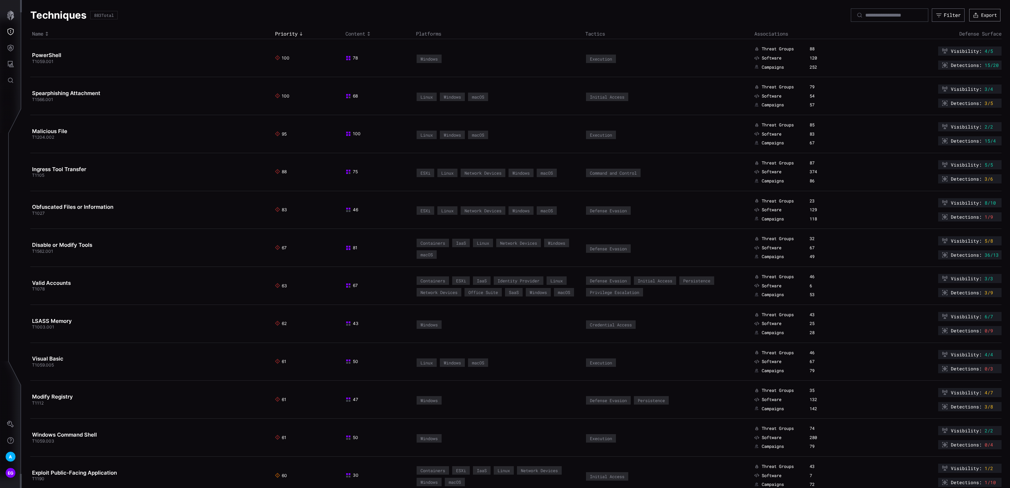
click at [975, 12] on button "Export" at bounding box center [984, 15] width 31 height 13
